Goal: Information Seeking & Learning: Compare options

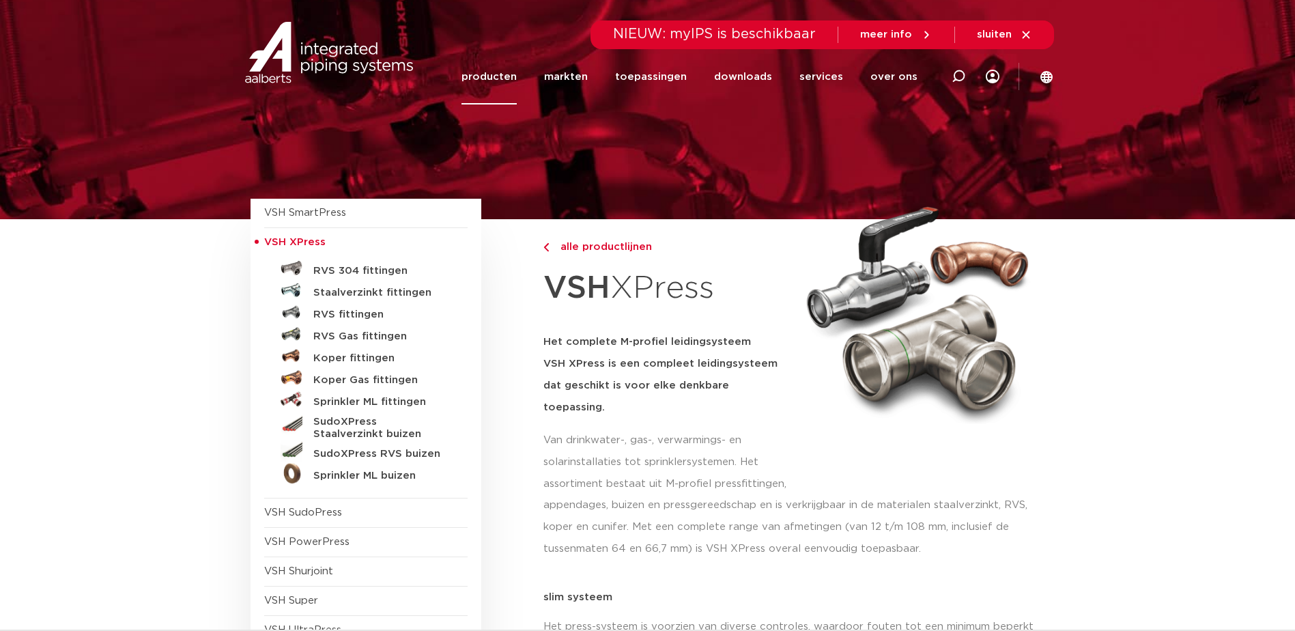
click at [406, 293] on h5 "Staalverzinkt fittingen" at bounding box center [380, 293] width 135 height 12
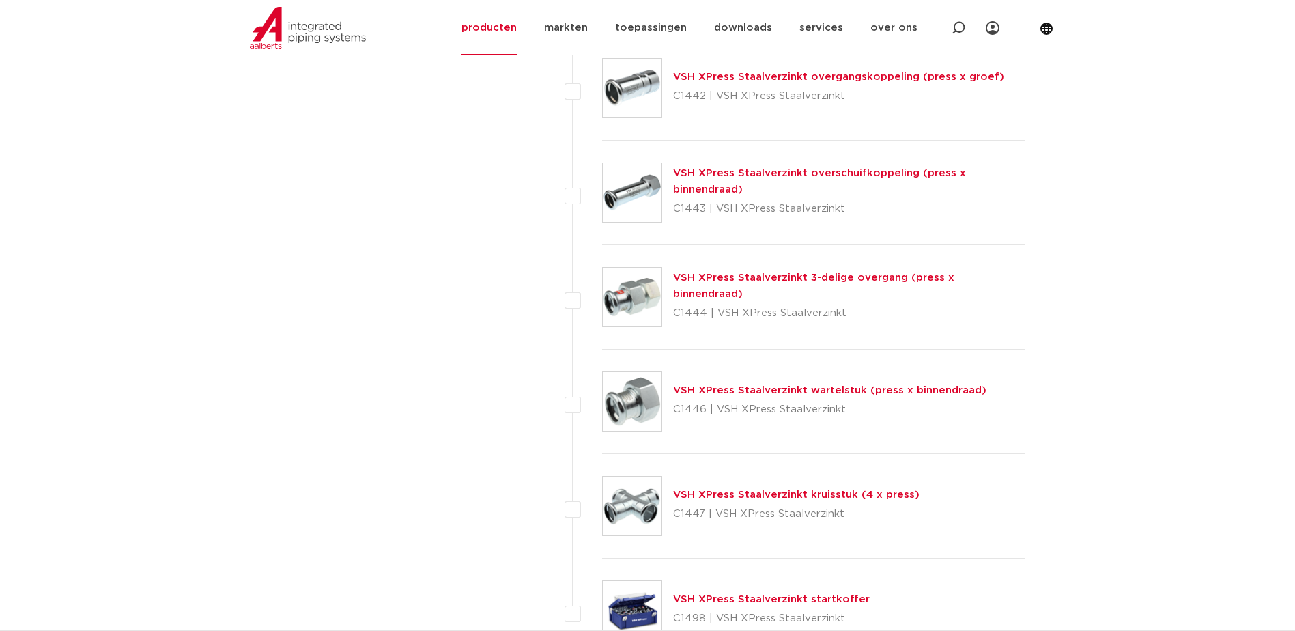
scroll to position [3414, 0]
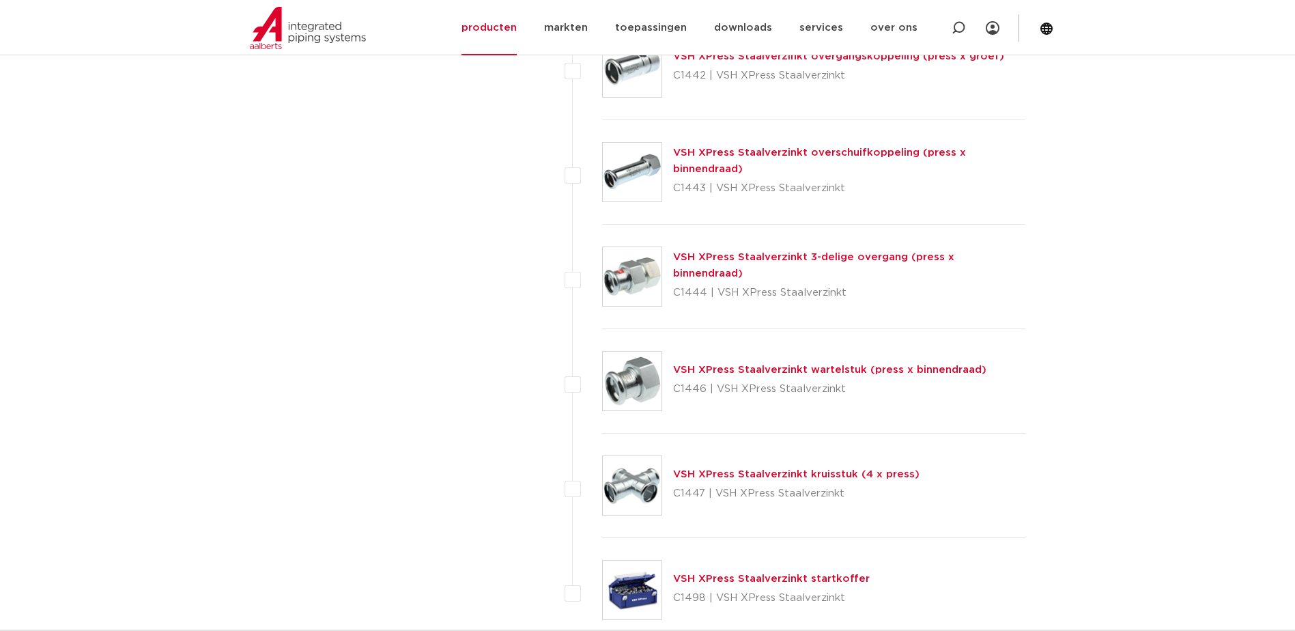
click at [698, 368] on link "VSH XPress Staalverzinkt wartelstuk (press x binnendraad)" at bounding box center [829, 370] width 313 height 10
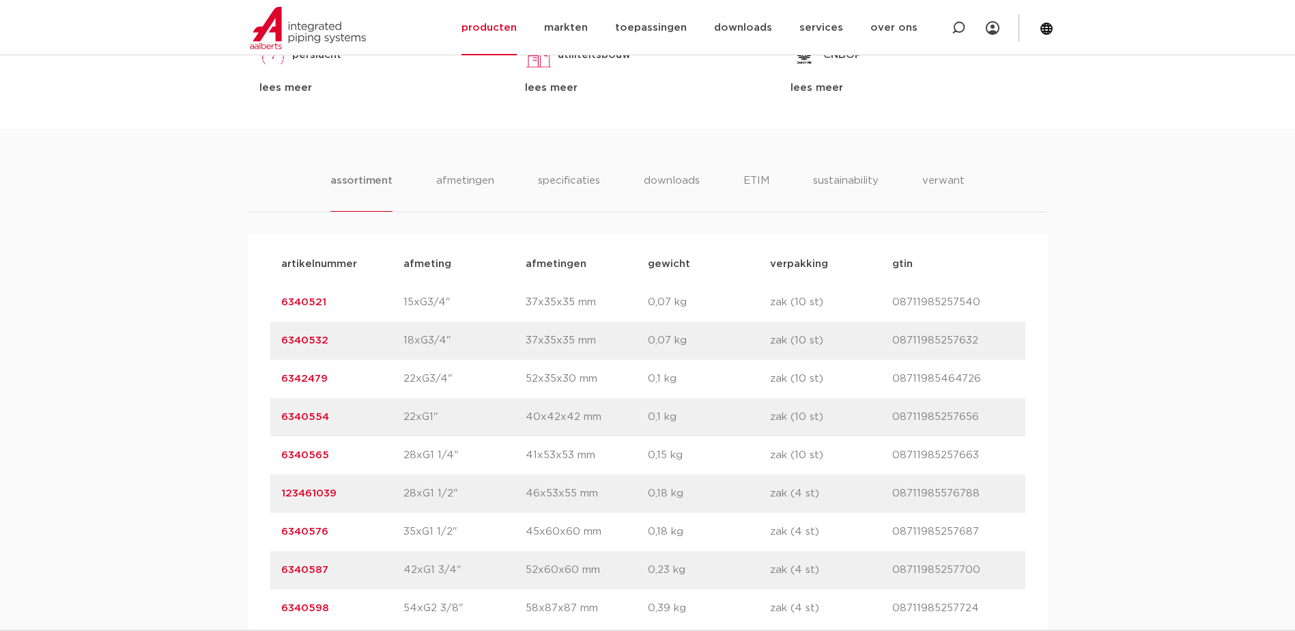
scroll to position [478, 0]
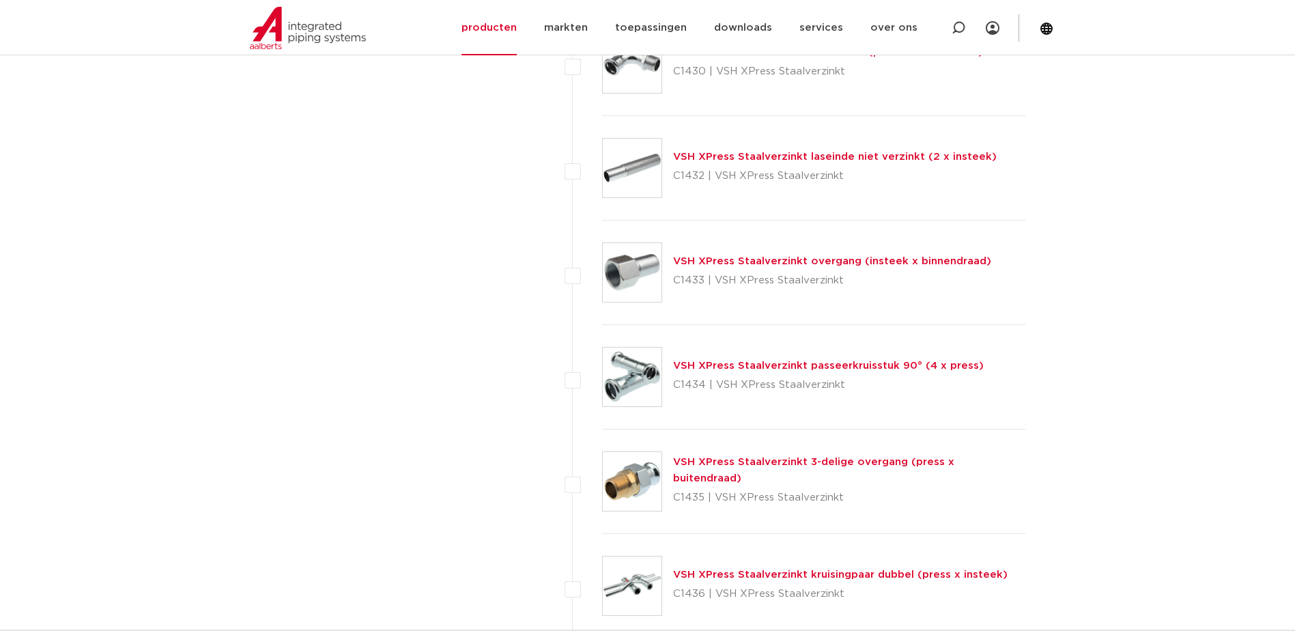
scroll to position [2458, 0]
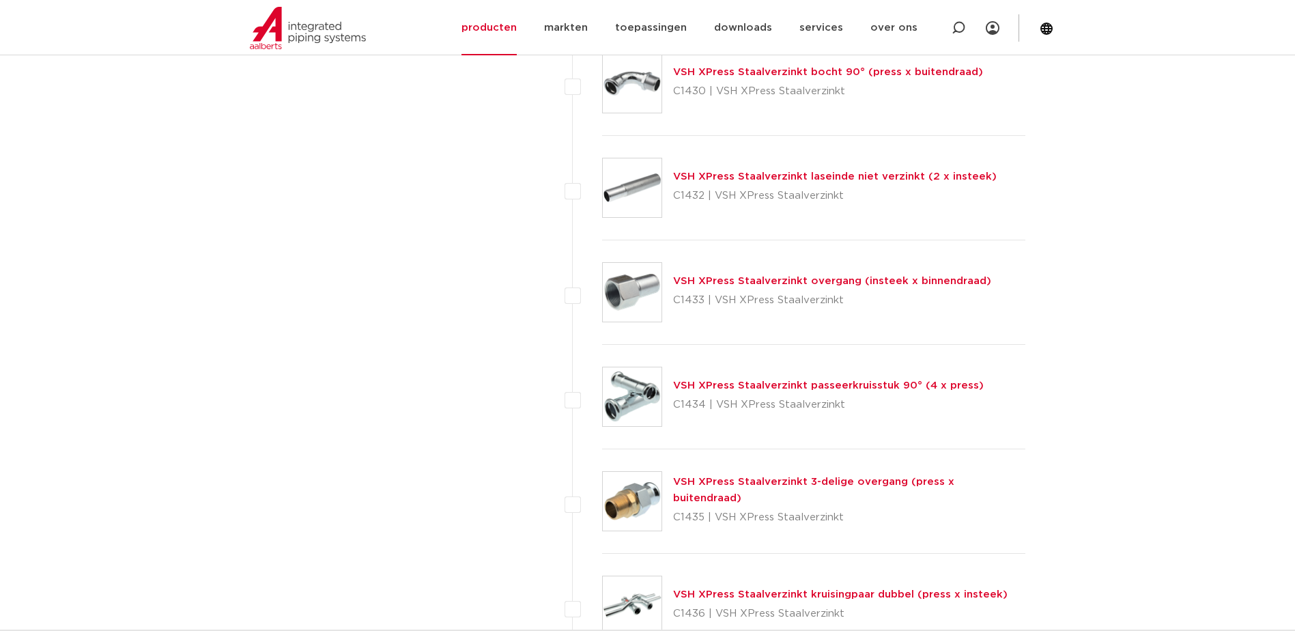
click at [648, 285] on img at bounding box center [632, 292] width 59 height 59
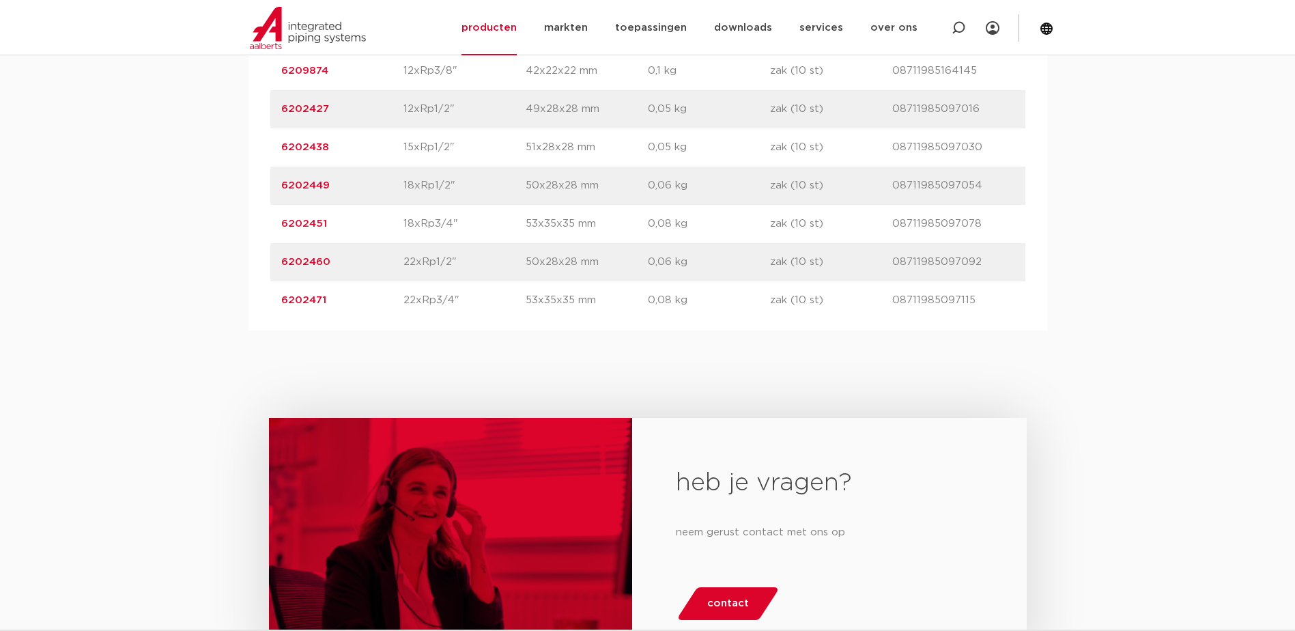
scroll to position [1024, 0]
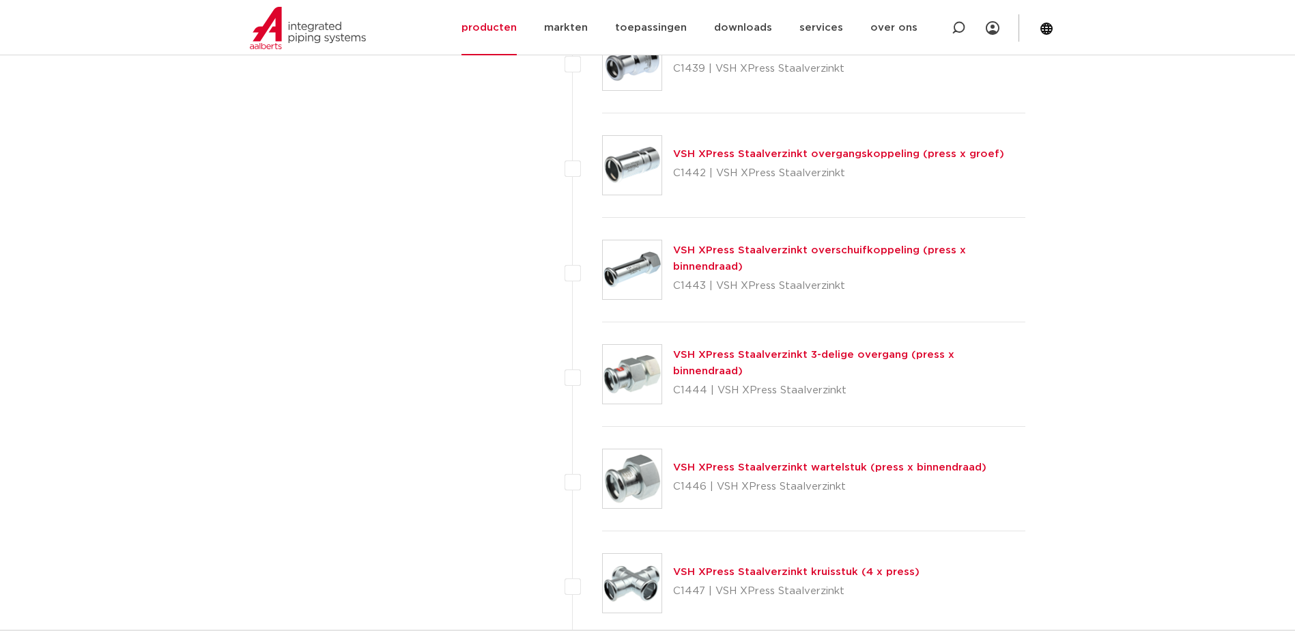
scroll to position [3414, 0]
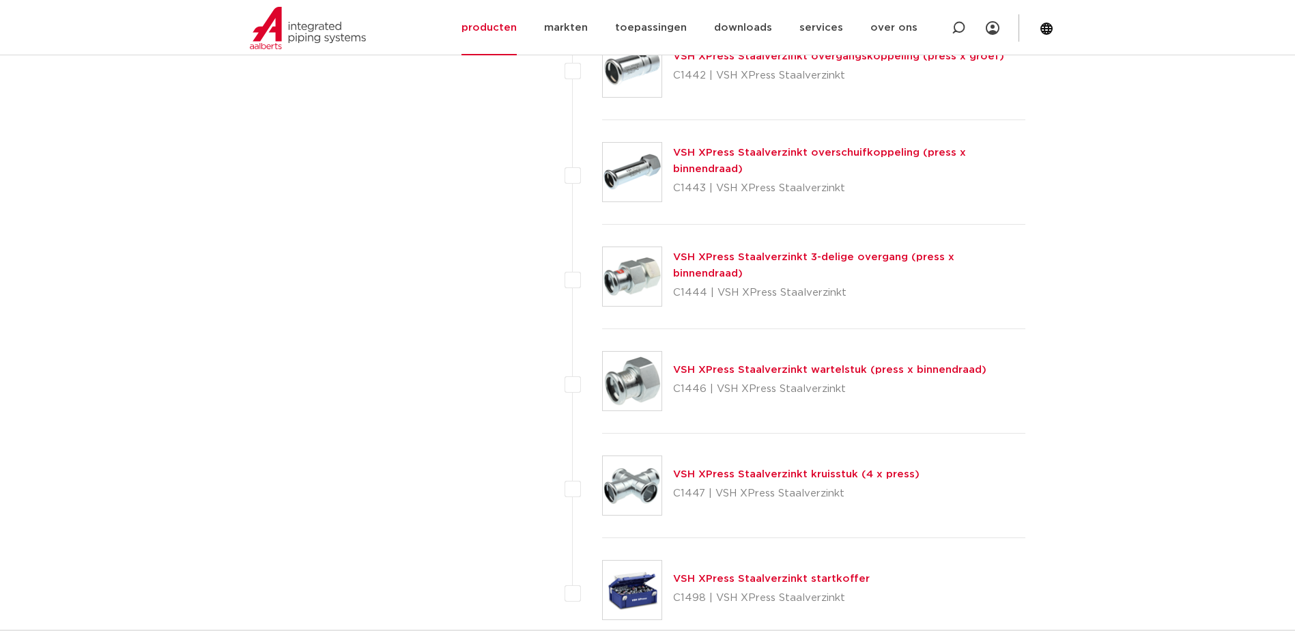
click at [697, 367] on link "VSH XPress Staalverzinkt wartelstuk (press x binnendraad)" at bounding box center [829, 370] width 313 height 10
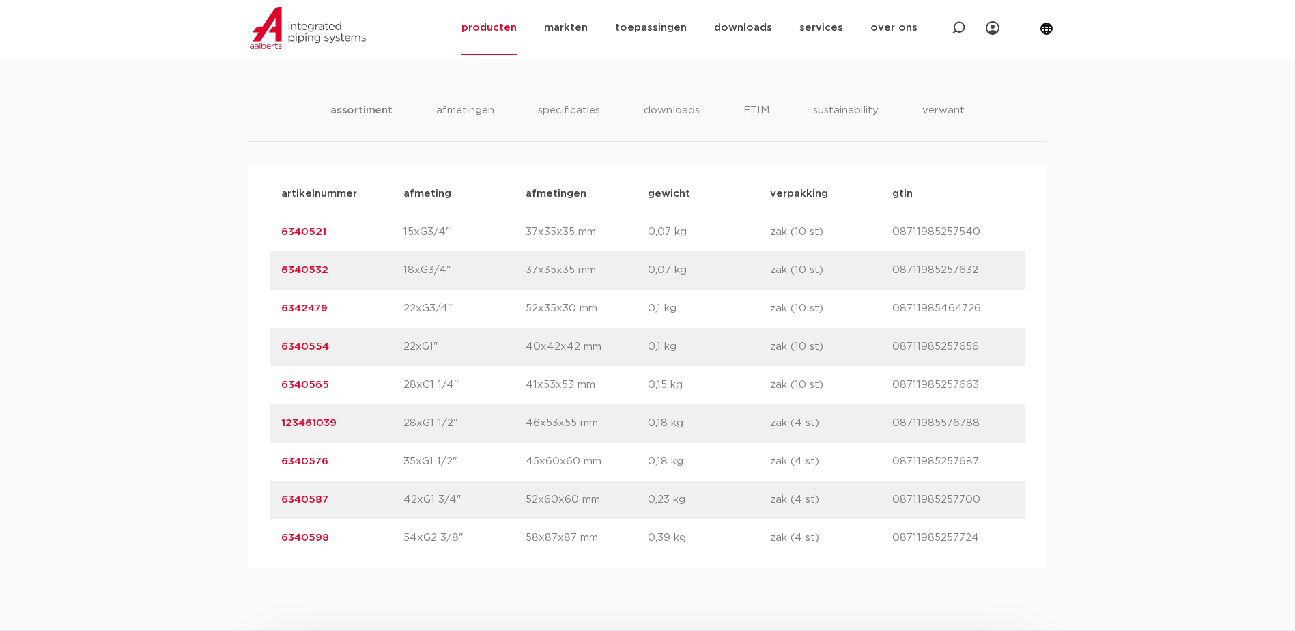
scroll to position [1024, 0]
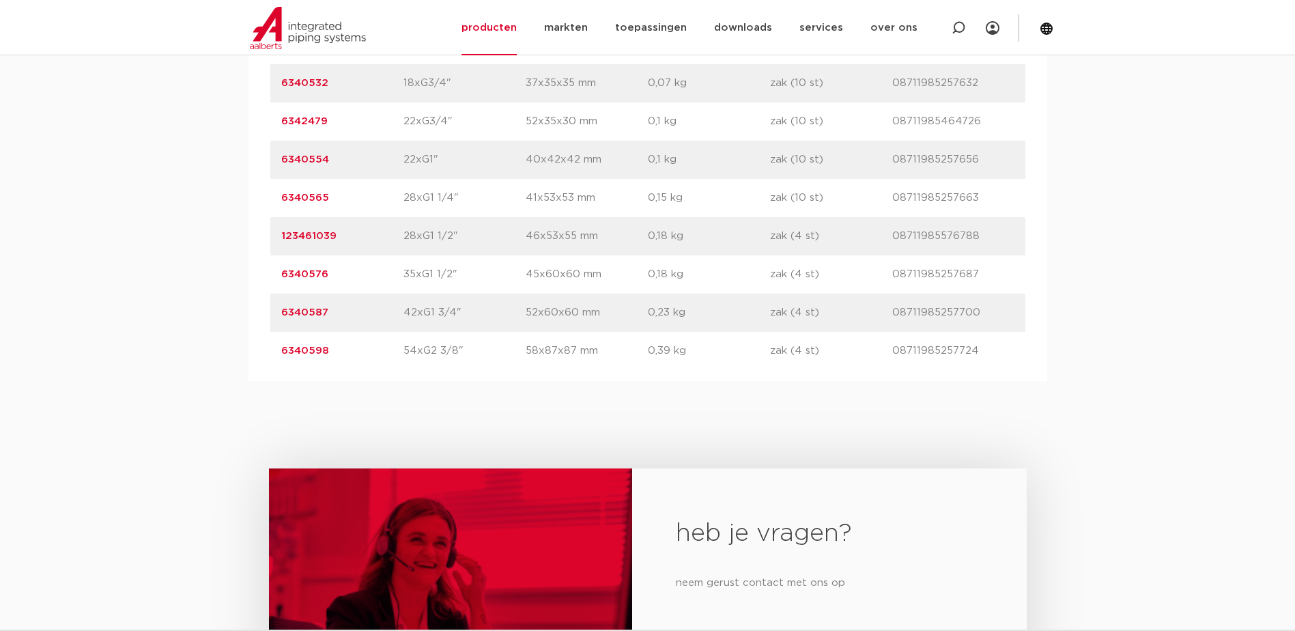
drag, startPoint x: 459, startPoint y: 314, endPoint x: 401, endPoint y: 314, distance: 58.0
click at [401, 314] on div "artikelnummer 6340587 afmeting 42xG1 3/4" afmetingen 52x60x60 mm gewicht 0,23 k…" at bounding box center [647, 313] width 755 height 38
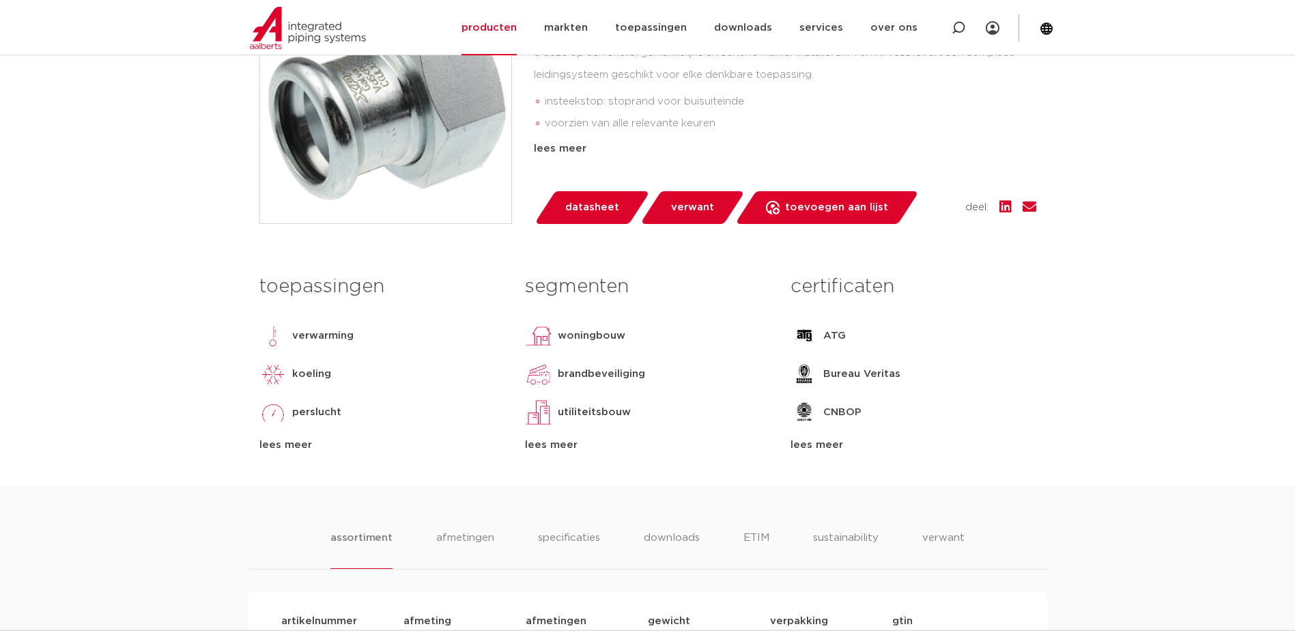
scroll to position [68, 0]
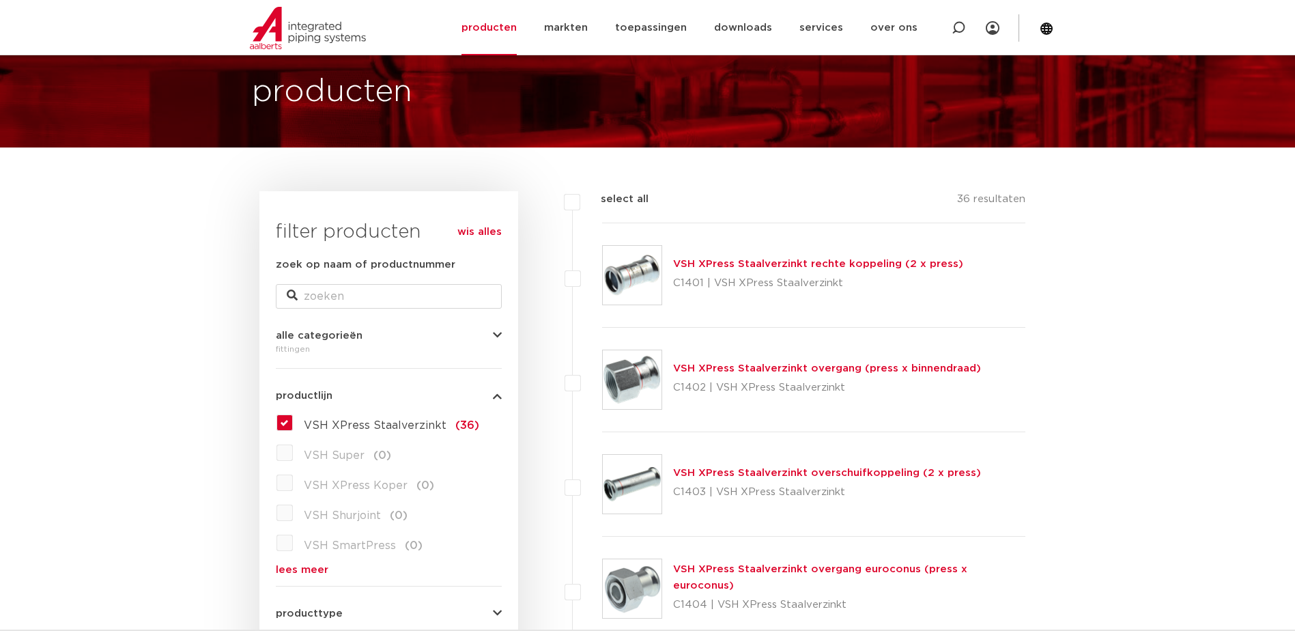
scroll to position [68, 0]
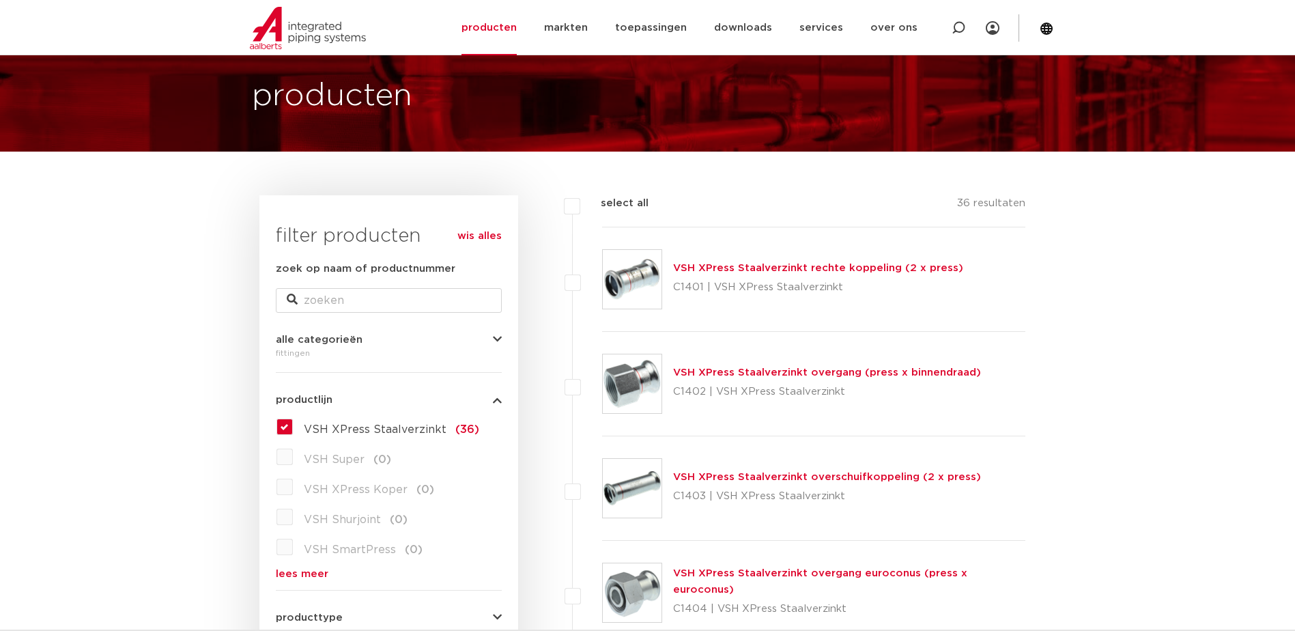
click at [722, 372] on link "VSH XPress Staalverzinkt overgang (press x binnendraad)" at bounding box center [827, 372] width 308 height 10
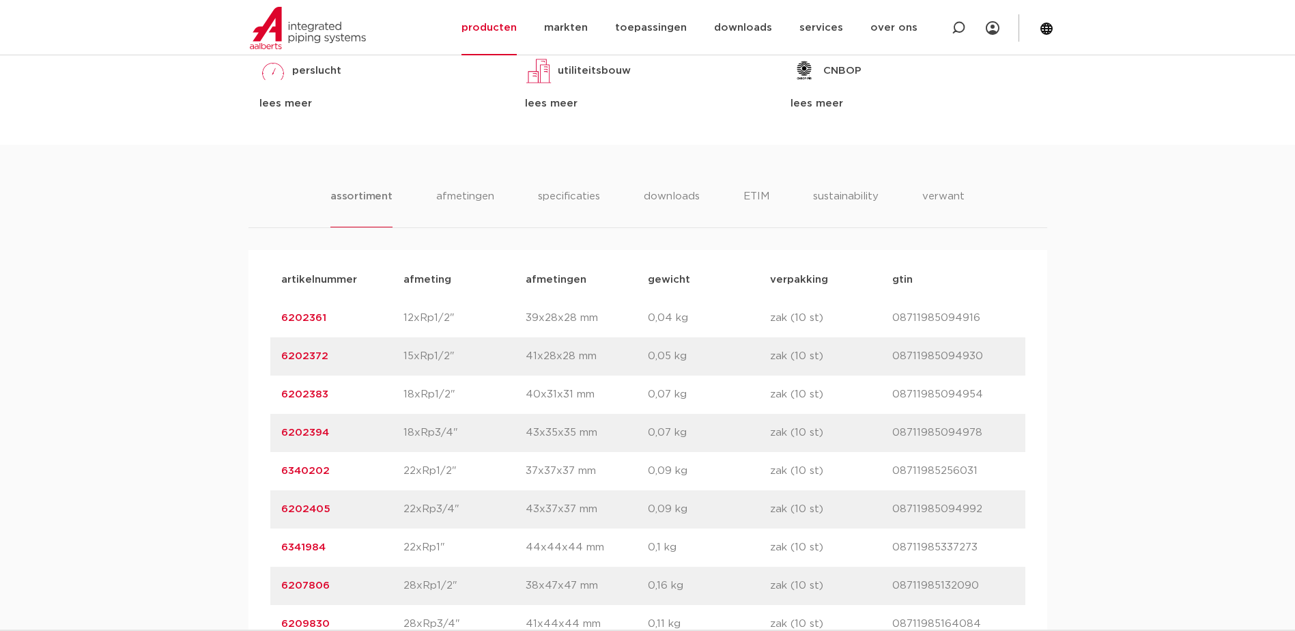
scroll to position [1229, 0]
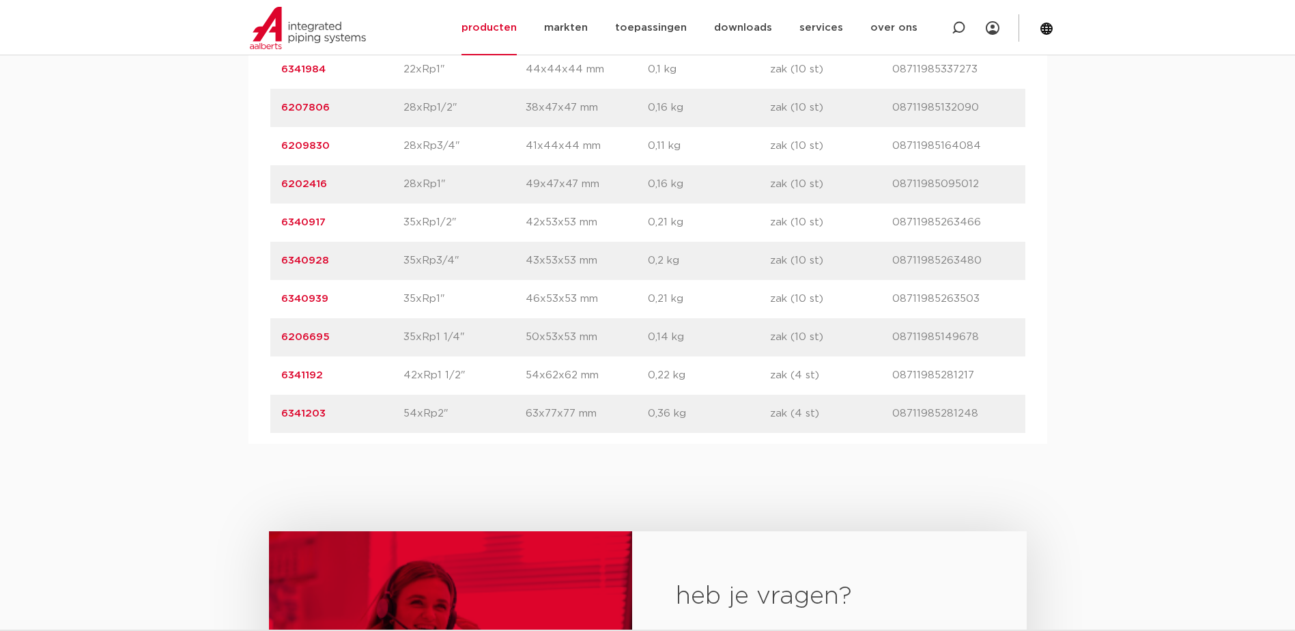
drag, startPoint x: 479, startPoint y: 377, endPoint x: 404, endPoint y: 375, distance: 75.8
click at [404, 375] on p "42xRp1 1/2"" at bounding box center [465, 375] width 122 height 16
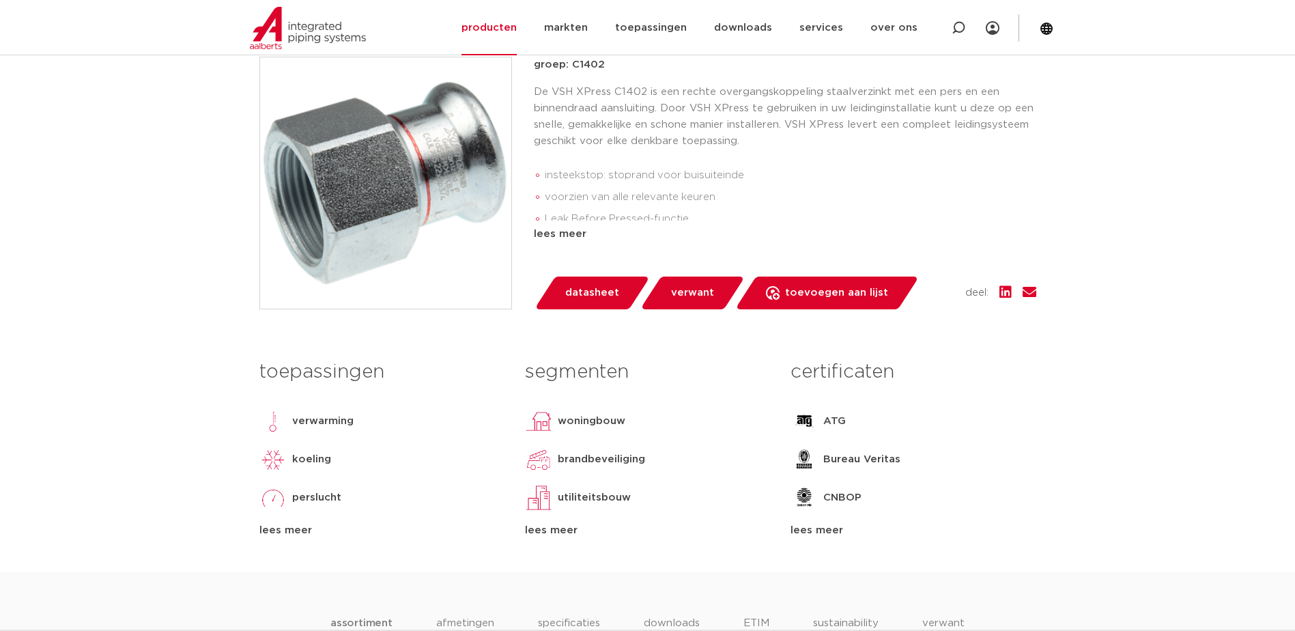
scroll to position [205, 0]
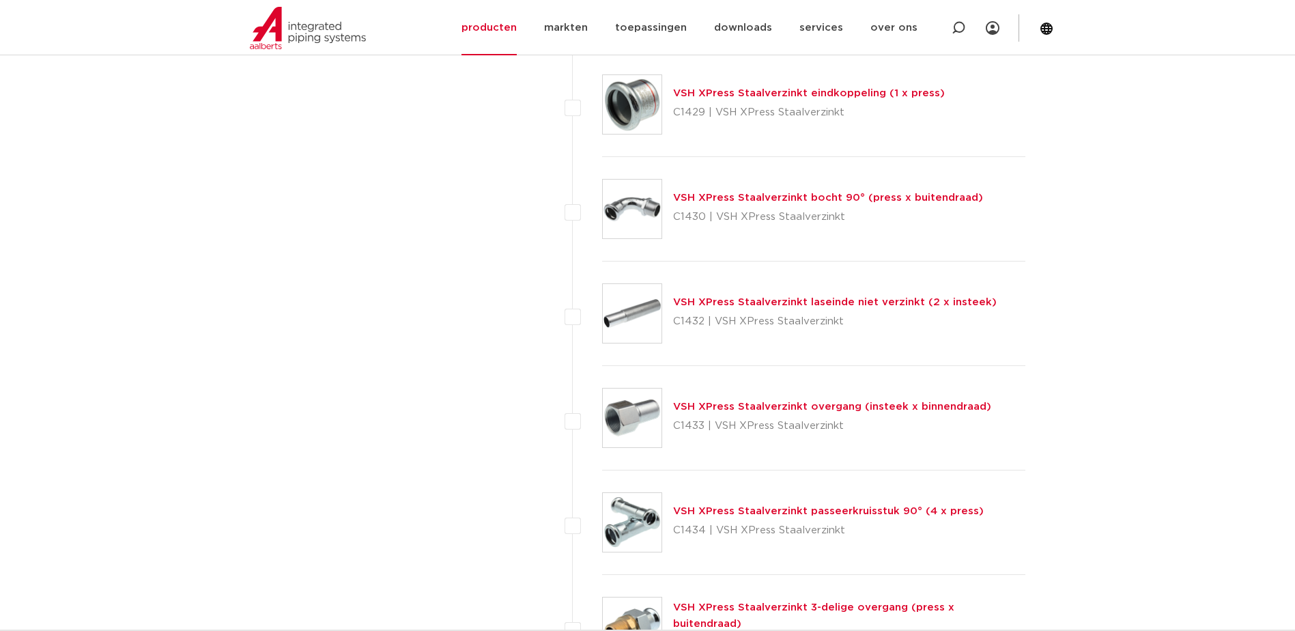
scroll to position [2526, 0]
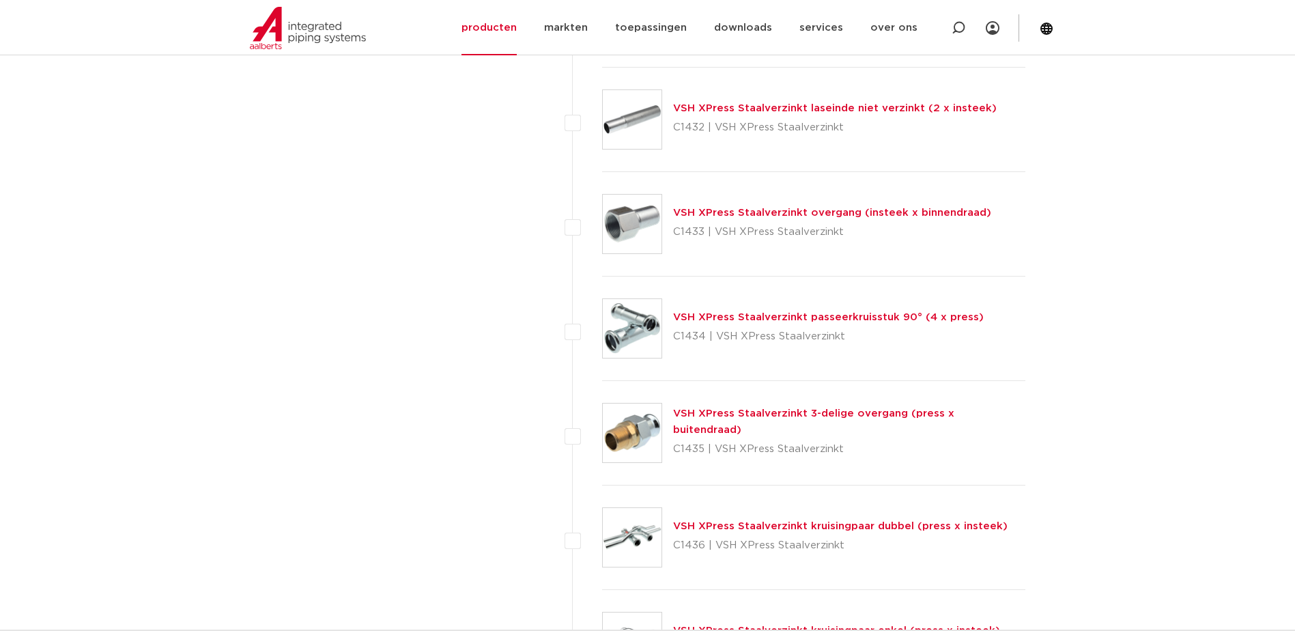
click at [699, 425] on link "VSH XPress Staalverzinkt 3-delige overgang (press x buitendraad)" at bounding box center [813, 421] width 281 height 27
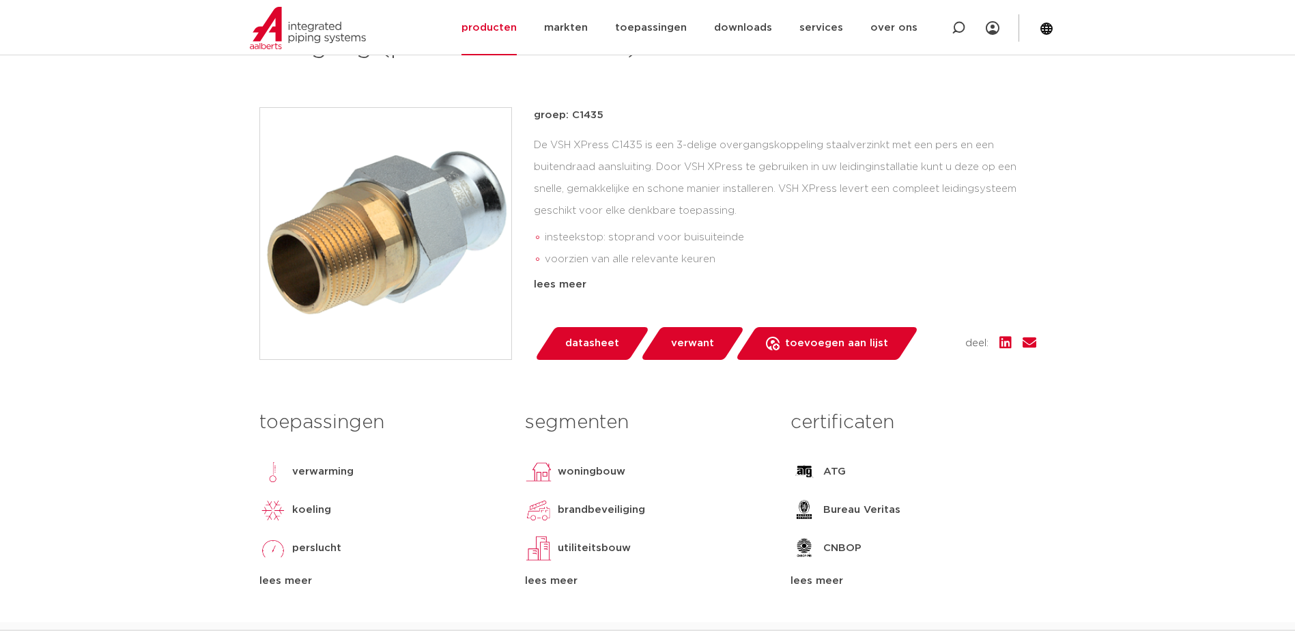
scroll to position [273, 0]
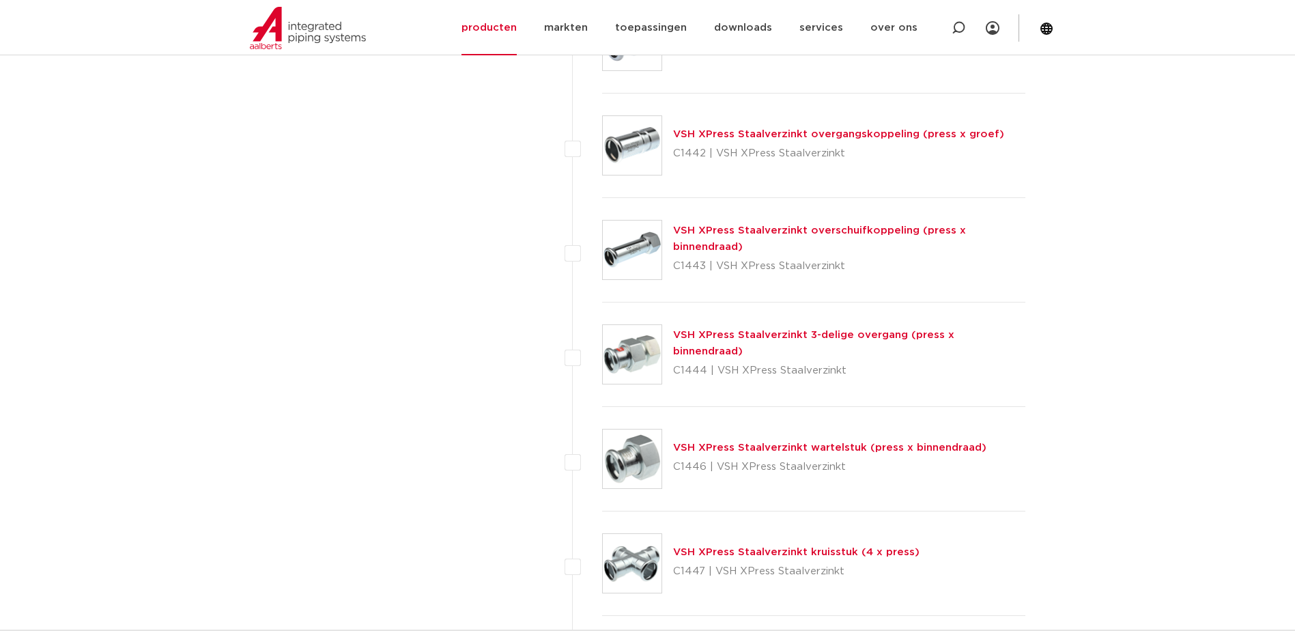
scroll to position [3346, 0]
